Goal: Navigation & Orientation: Find specific page/section

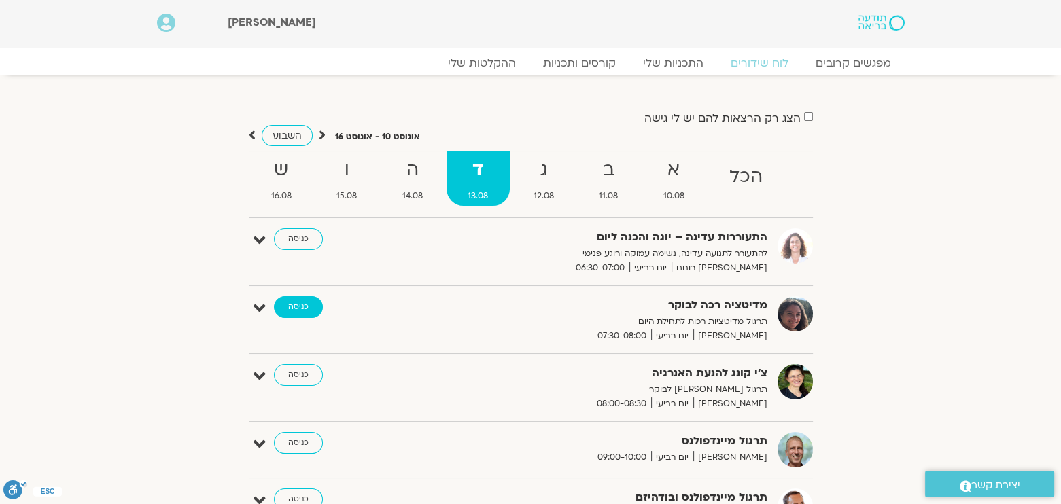
click at [301, 309] on link "כניסה" at bounding box center [298, 307] width 49 height 22
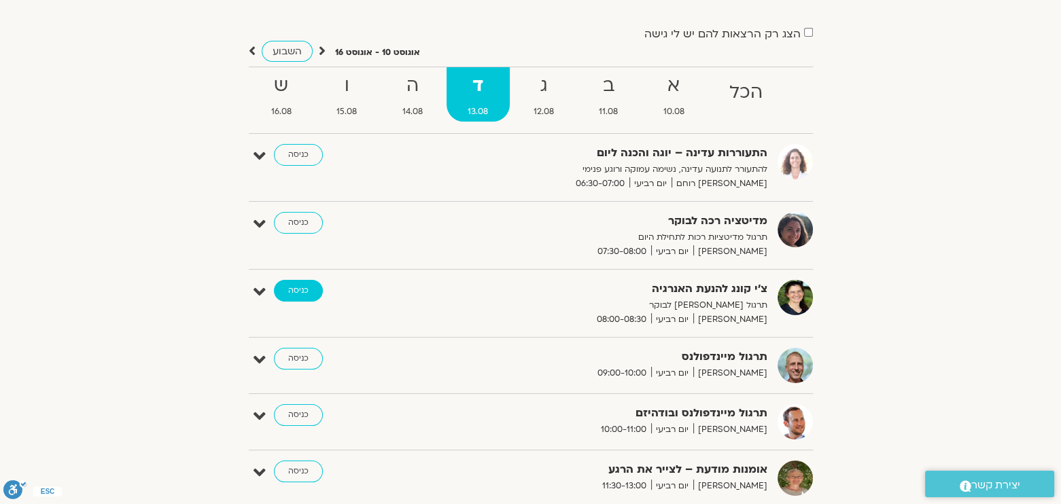
click at [296, 294] on link "כניסה" at bounding box center [298, 291] width 49 height 22
